Goal: Transaction & Acquisition: Purchase product/service

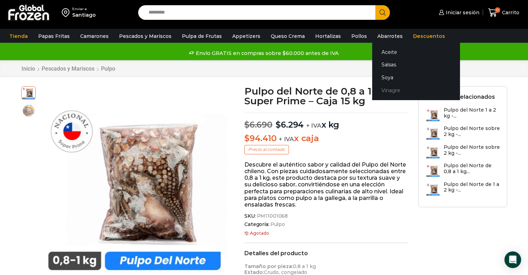
click at [376, 91] on link "Vinagre" at bounding box center [415, 90] width 87 height 13
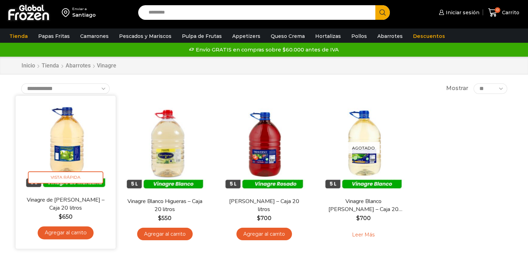
click at [67, 155] on img at bounding box center [66, 146] width 90 height 90
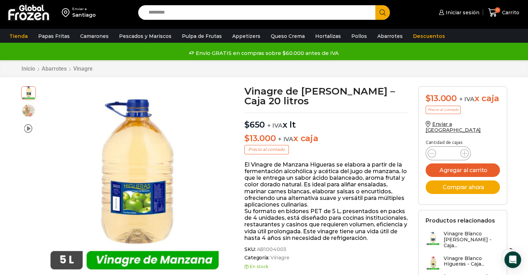
scroll to position [39, 0]
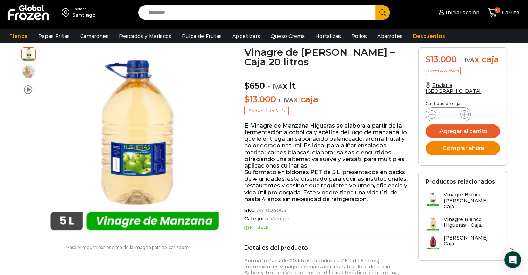
click at [456, 151] on button "Comprar ahora" at bounding box center [463, 148] width 74 height 14
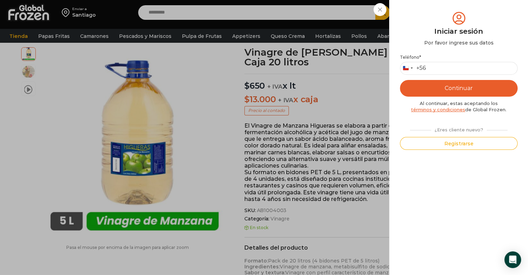
click at [437, 14] on div "Iniciar sesión Mi cuenta Login Register Iniciar sesión Por favor ingrese sus da…" at bounding box center [458, 13] width 42 height 14
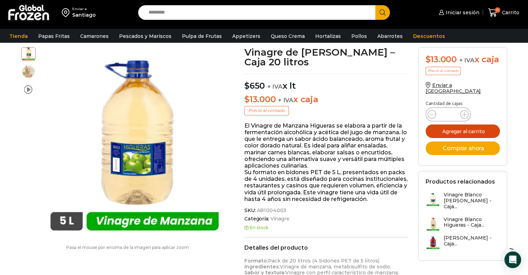
click at [445, 131] on button "Agregar al carrito" at bounding box center [463, 131] width 74 height 14
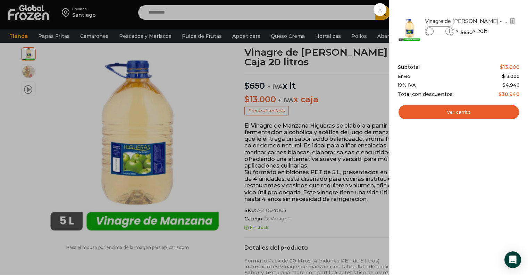
click at [496, 11] on li "Vinagre de Manzana Higueras - Caja 20 litros Vinagre de Manzana Higueras - Caja…" at bounding box center [458, 29] width 123 height 38
click at [486, 21] on div "1 Carrito 1 1 Shopping Cart *" at bounding box center [503, 13] width 35 height 16
